Goal: Book appointment/travel/reservation

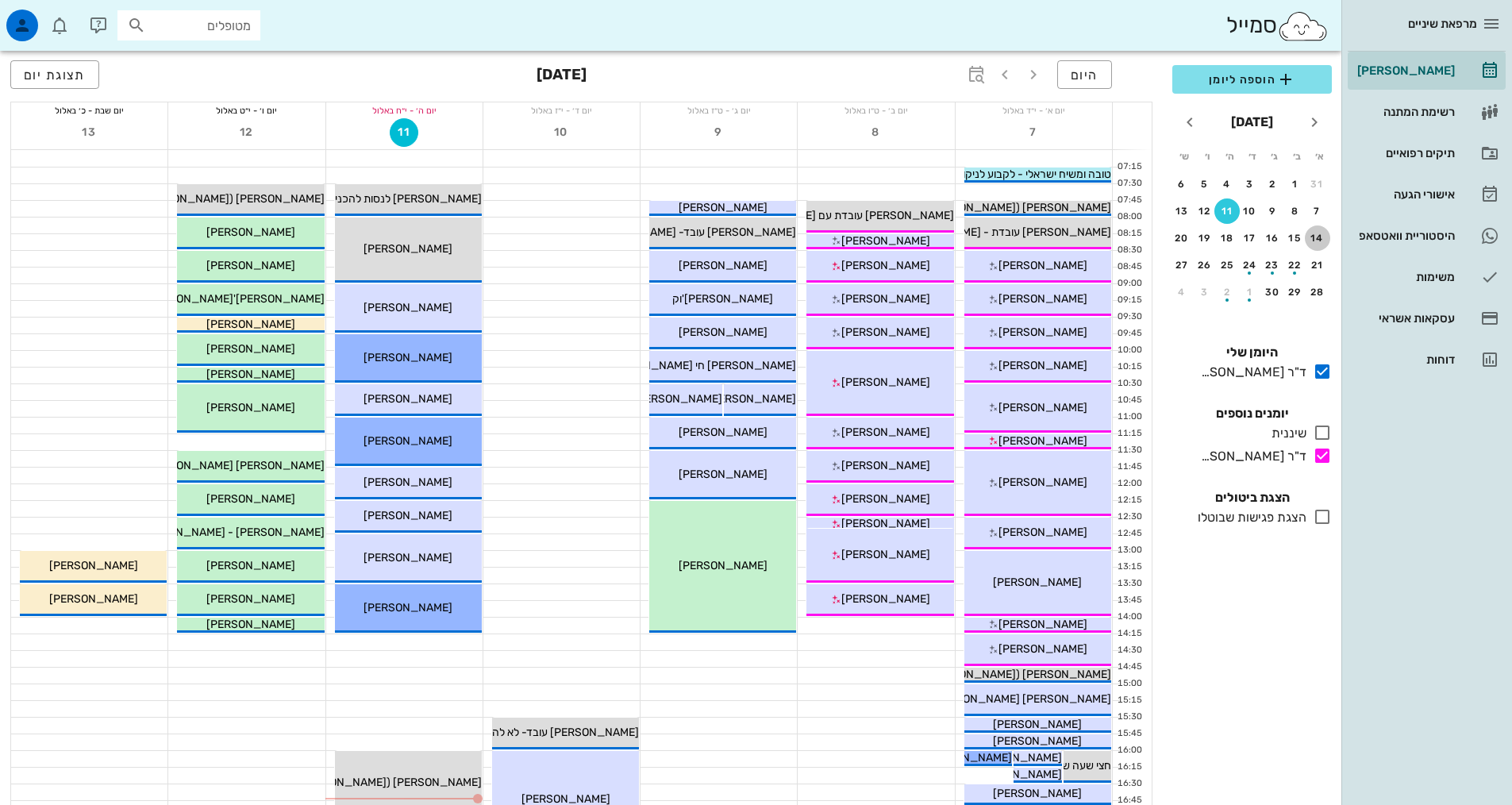
click at [1310, 236] on div "14" at bounding box center [1317, 238] width 25 height 11
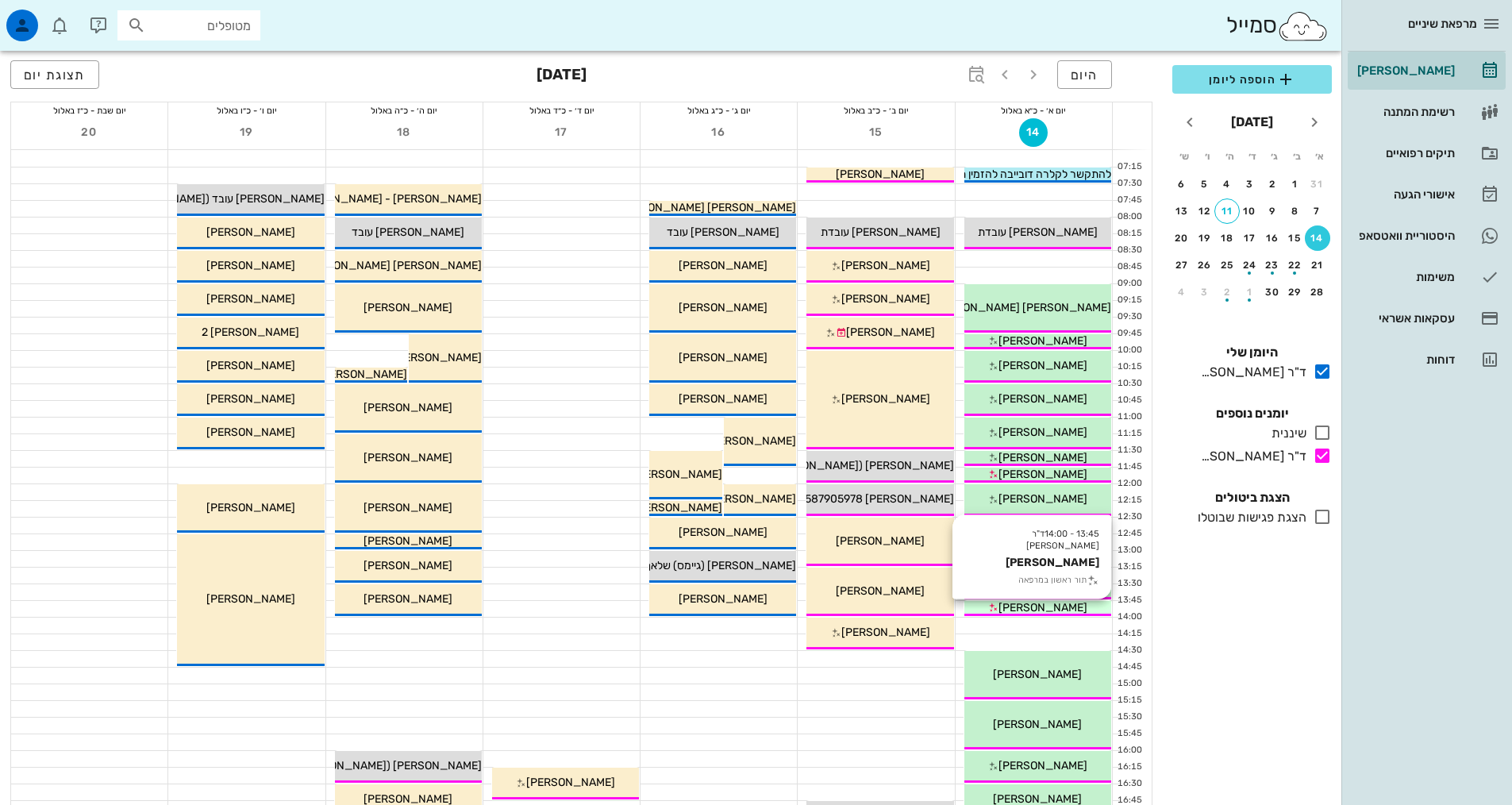
click at [1037, 609] on span "[PERSON_NAME]" at bounding box center [1042, 608] width 89 height 14
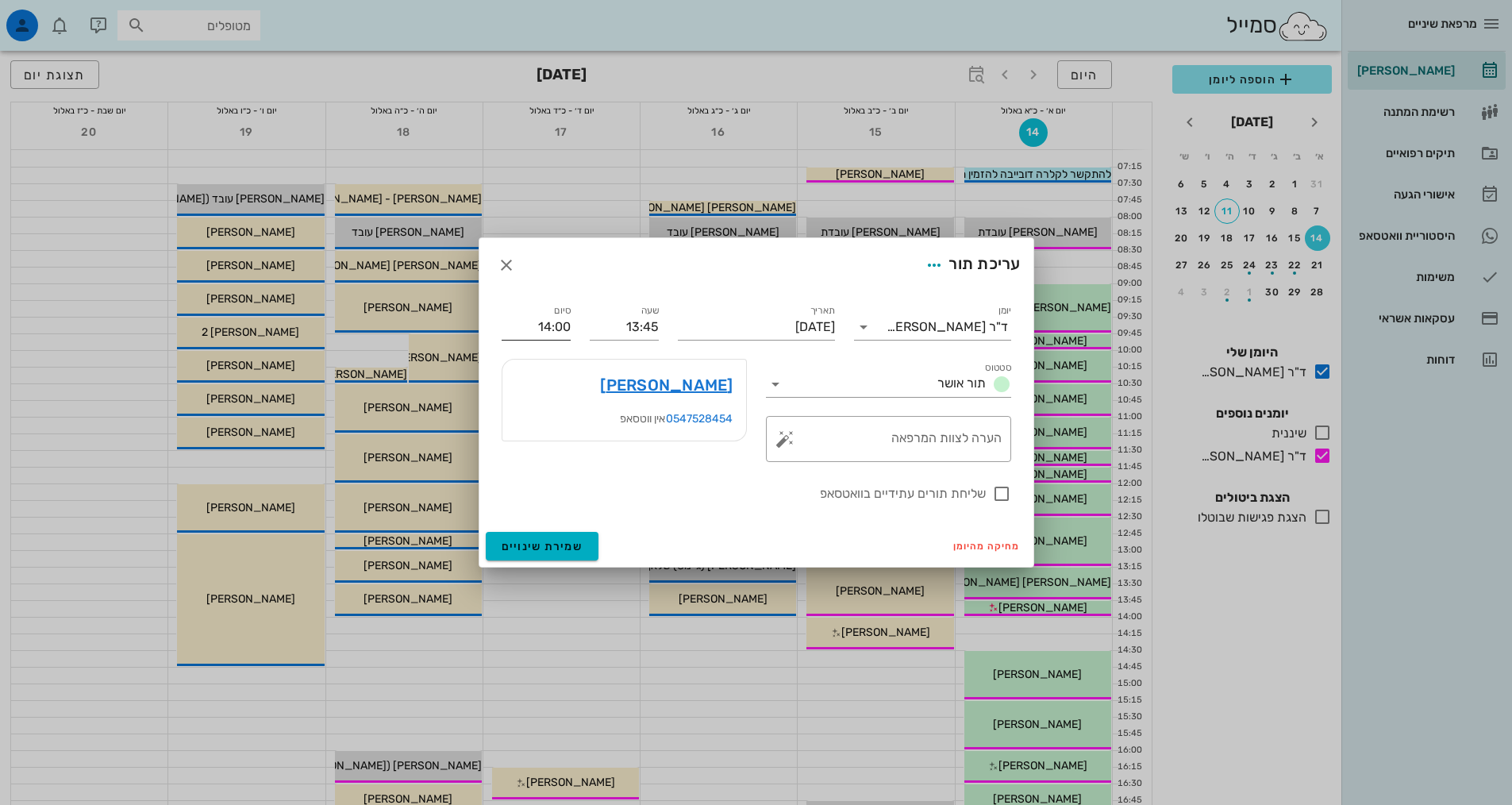
click at [554, 327] on input "14:00" at bounding box center [536, 326] width 69 height 25
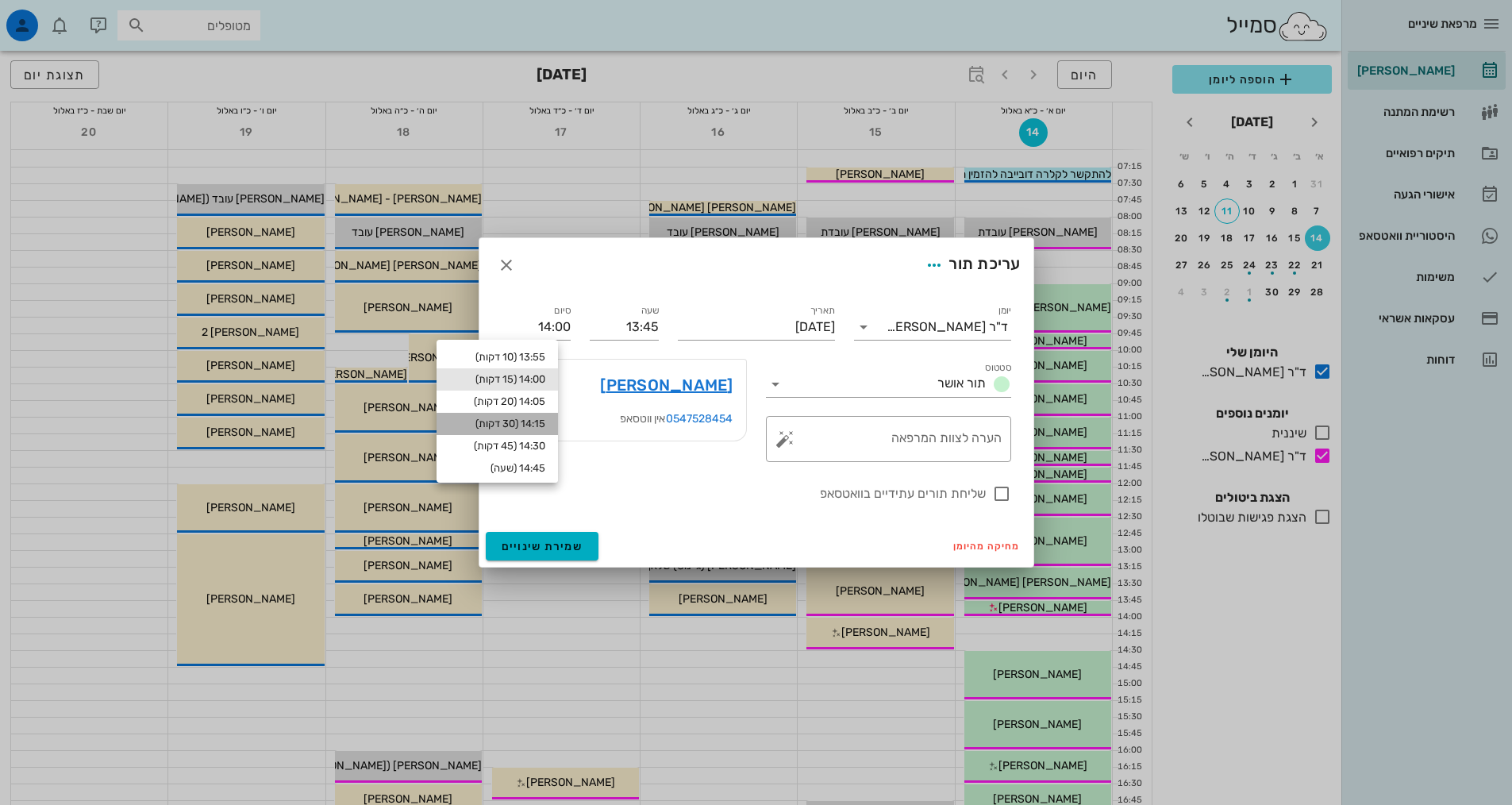
click at [544, 418] on div "14:15 (30 דקות)" at bounding box center [497, 424] width 96 height 13
type input "14:15"
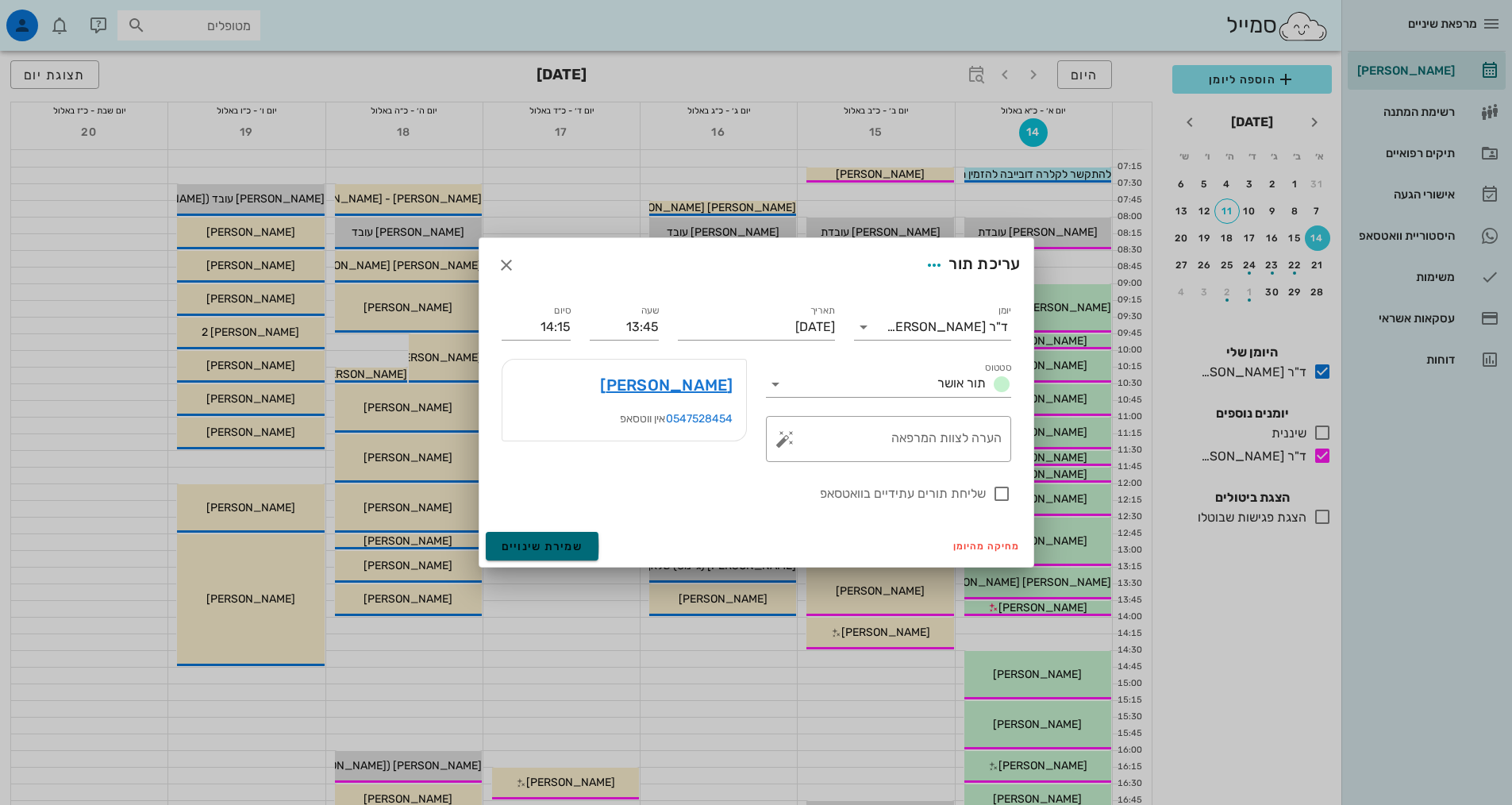
click at [555, 548] on span "שמירת שינויים" at bounding box center [542, 546] width 82 height 14
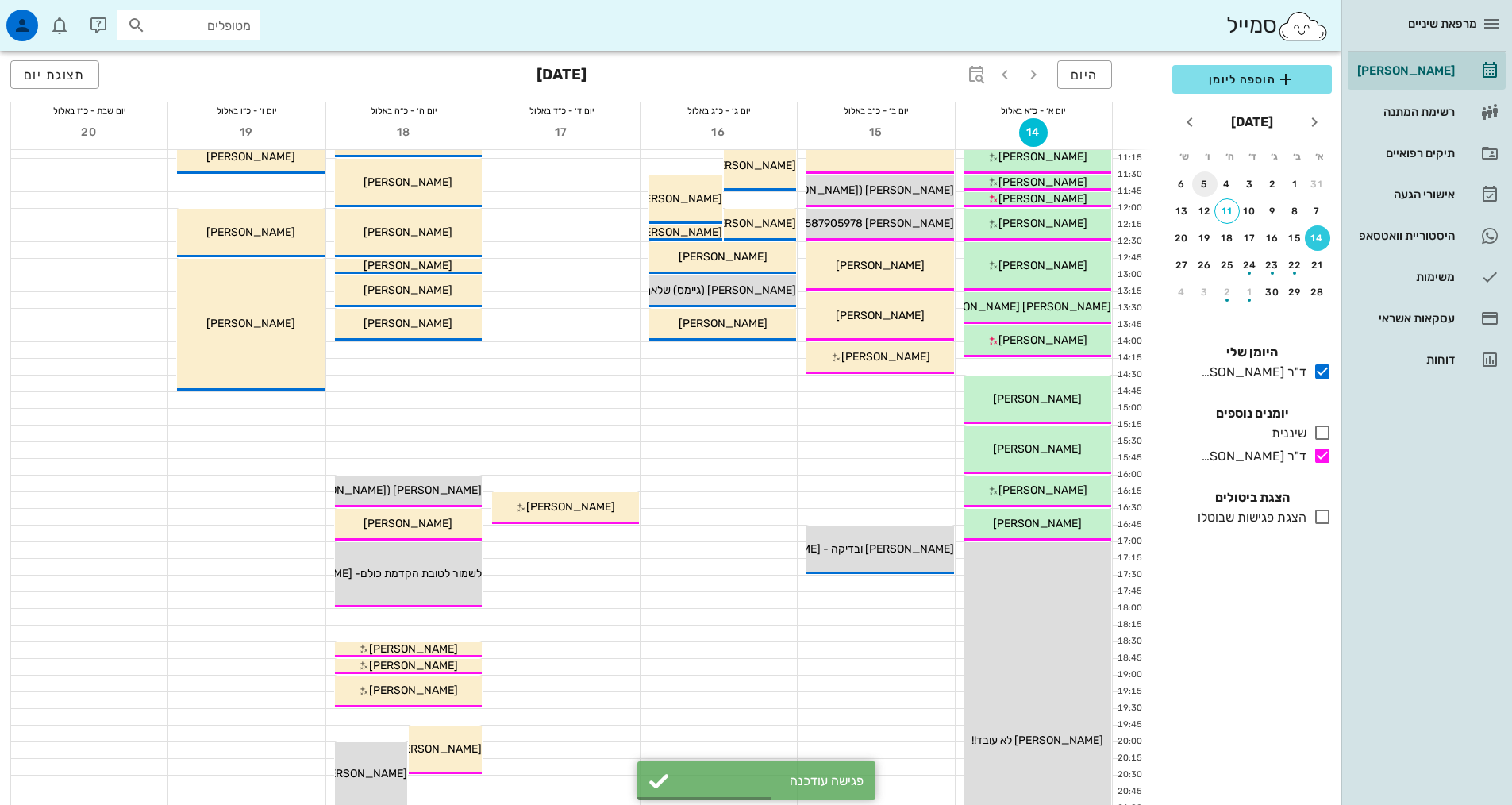
scroll to position [238, 0]
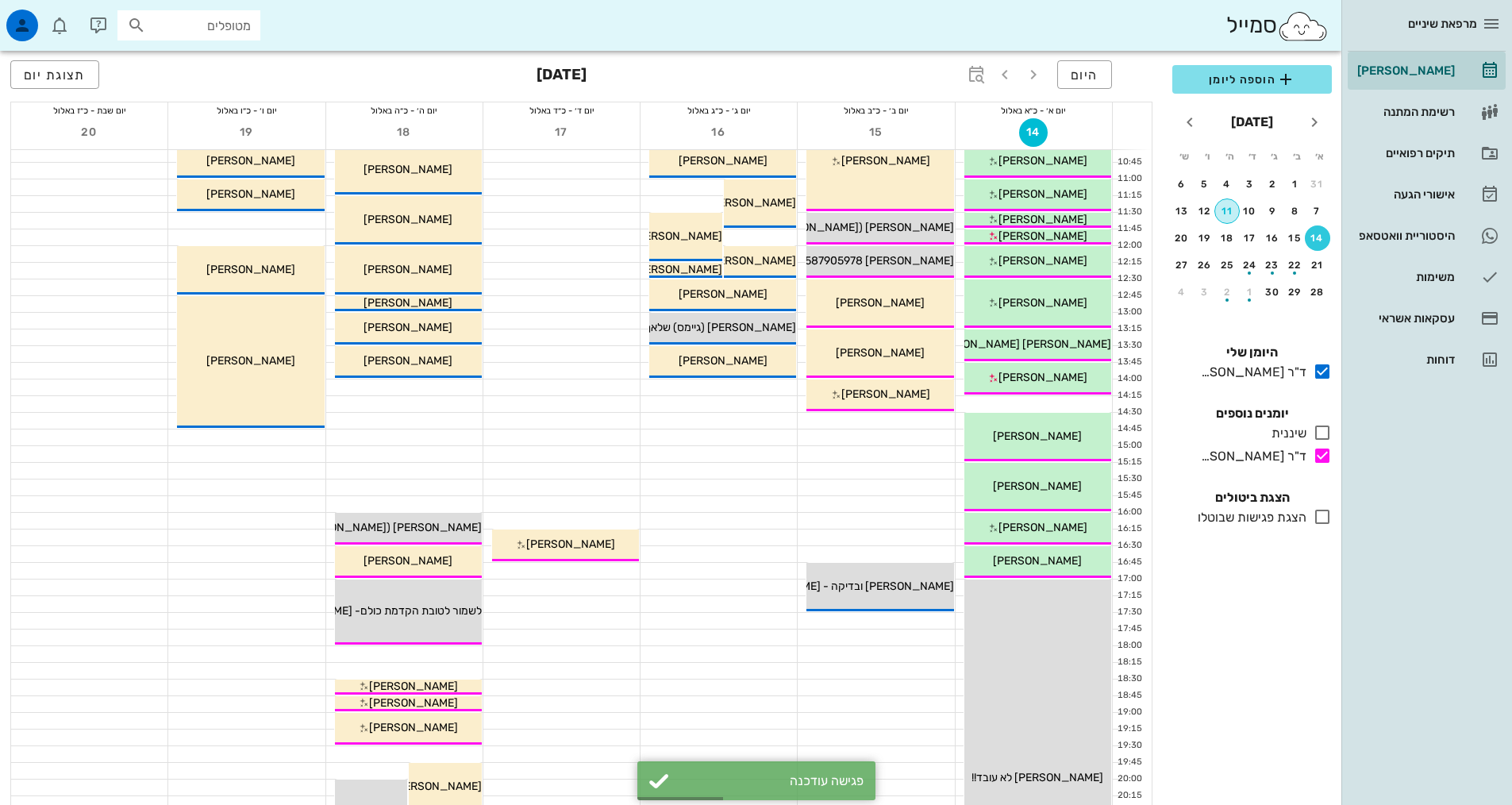
click at [1230, 214] on div "11" at bounding box center [1227, 211] width 24 height 11
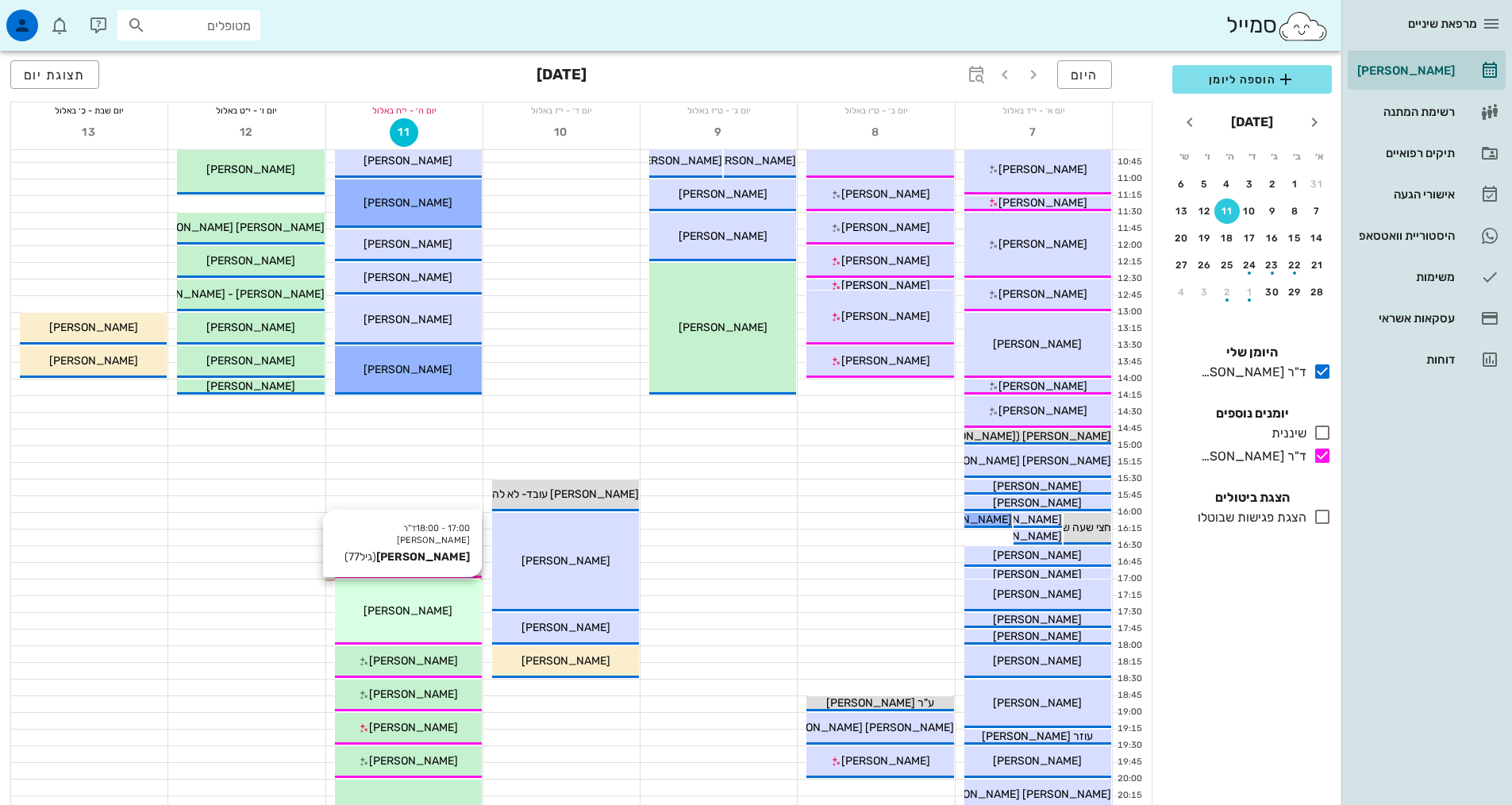
click at [436, 609] on div "[PERSON_NAME]" at bounding box center [409, 611] width 147 height 16
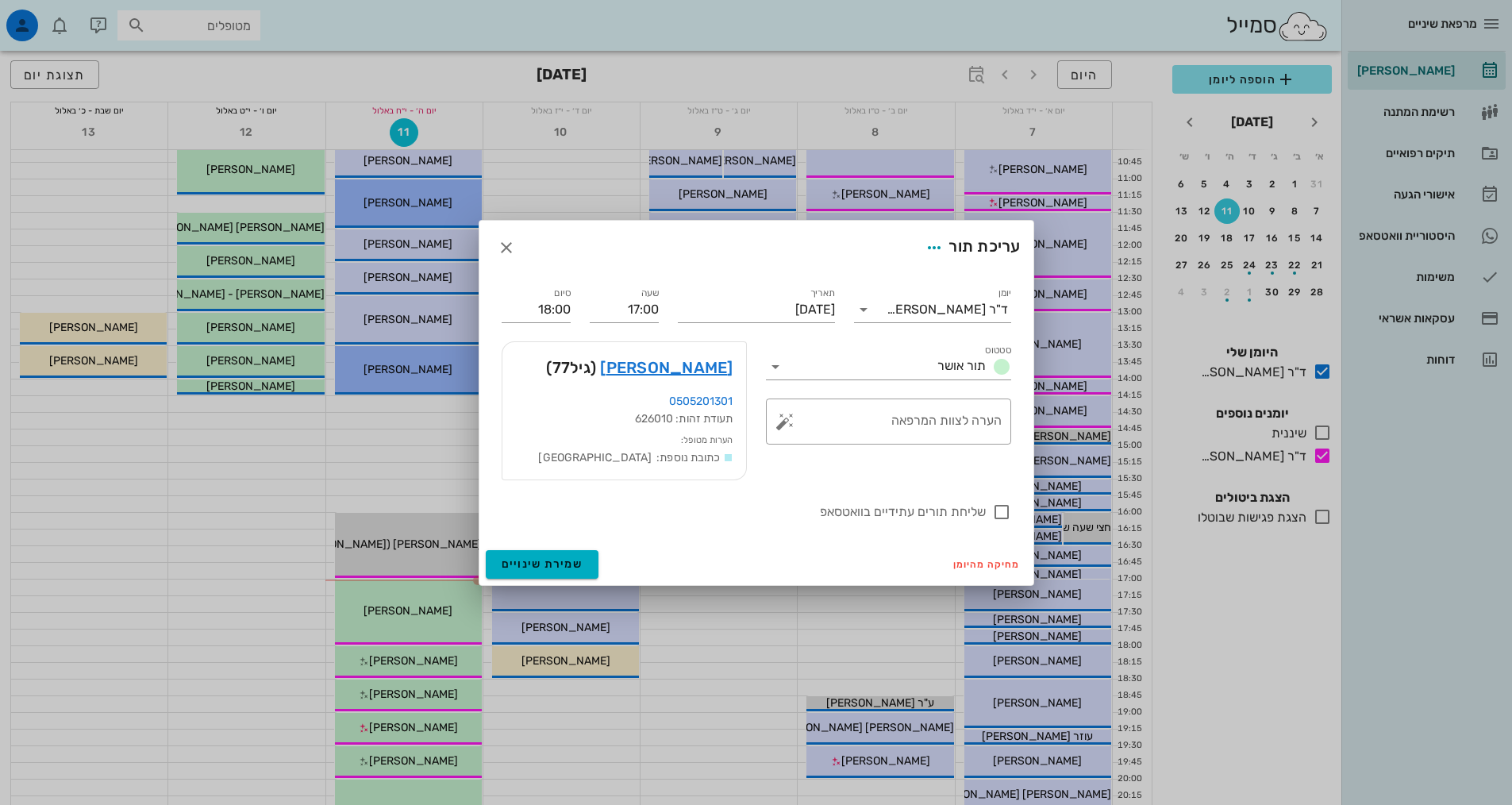
click at [687, 352] on div "[PERSON_NAME] (גיל 77 )" at bounding box center [624, 367] width 244 height 51
click at [693, 364] on link "[PERSON_NAME]" at bounding box center [666, 367] width 132 height 25
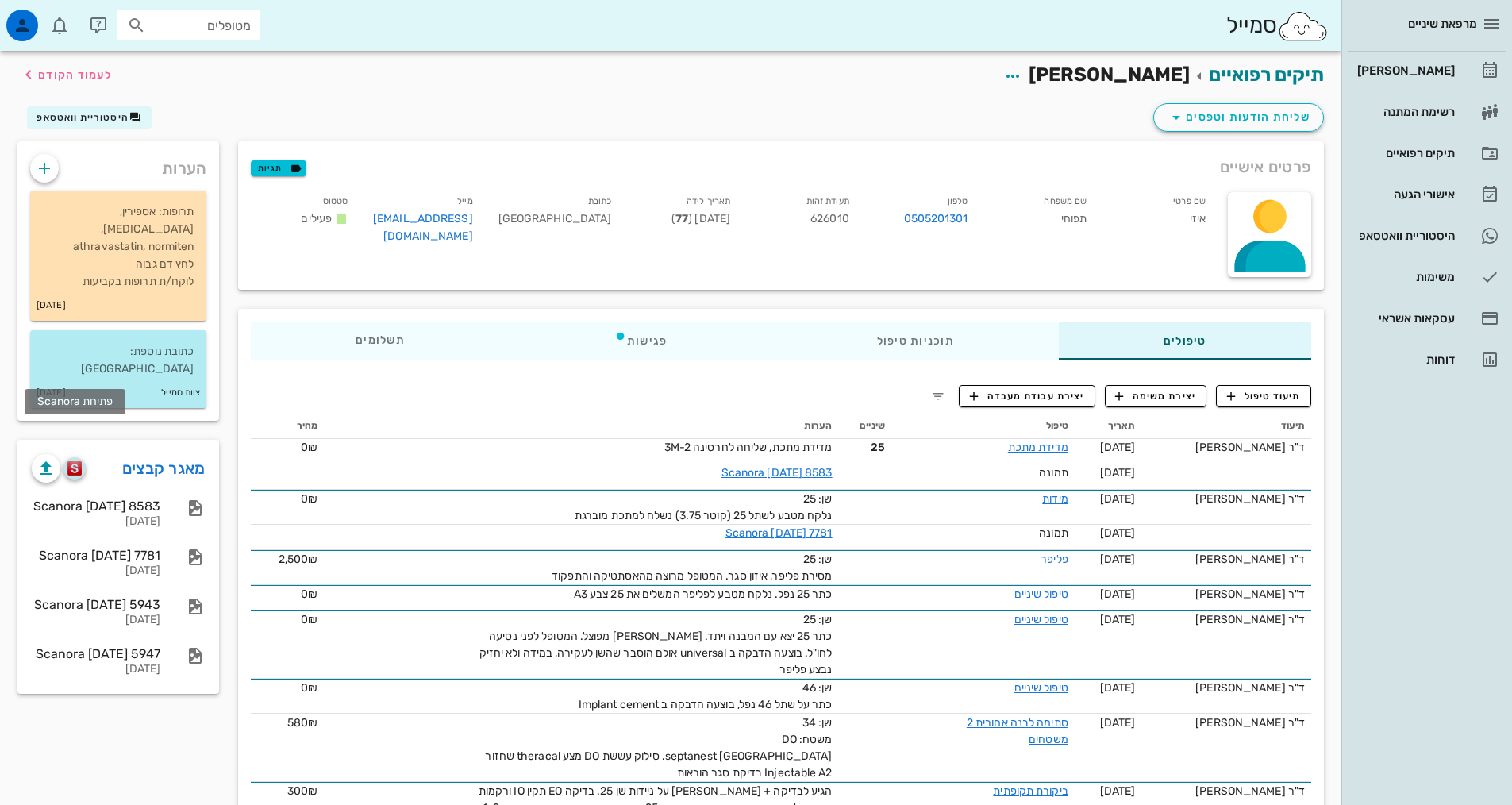
click at [77, 461] on img "button" at bounding box center [75, 468] width 15 height 15
